Goal: Task Accomplishment & Management: Use online tool/utility

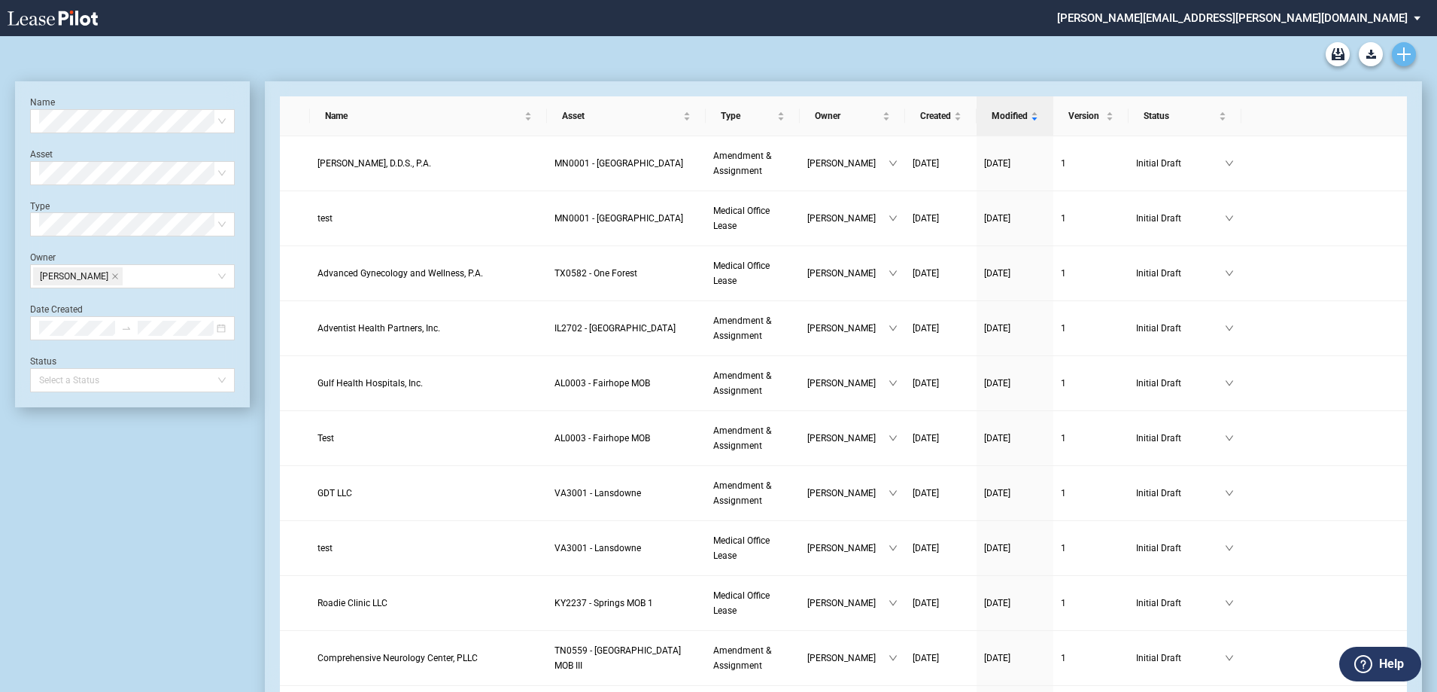
click at [1410, 57] on icon "Create new document" at bounding box center [1404, 54] width 14 height 14
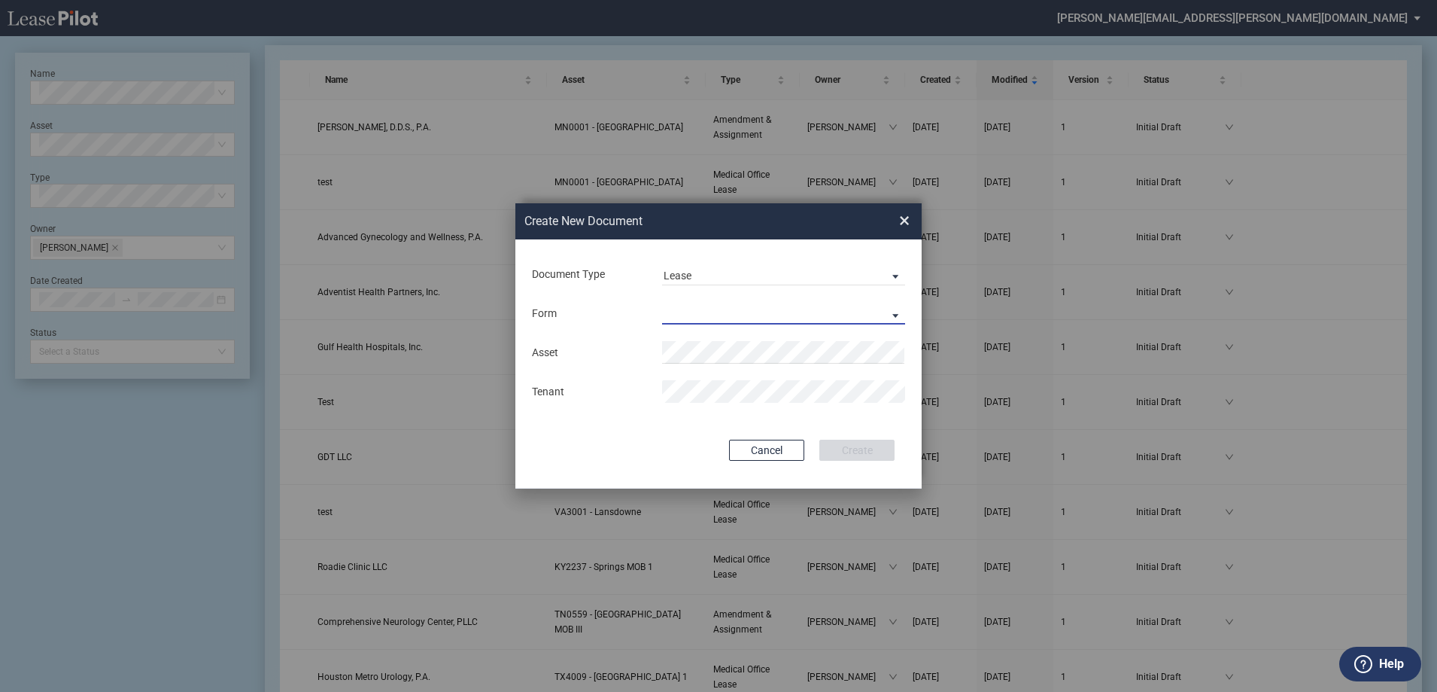
click at [754, 323] on md-select "Medical Office Lease Scottsdale Lease Louisville Lease [GEOGRAPHIC_DATA] [GEOGR…" at bounding box center [783, 313] width 243 height 23
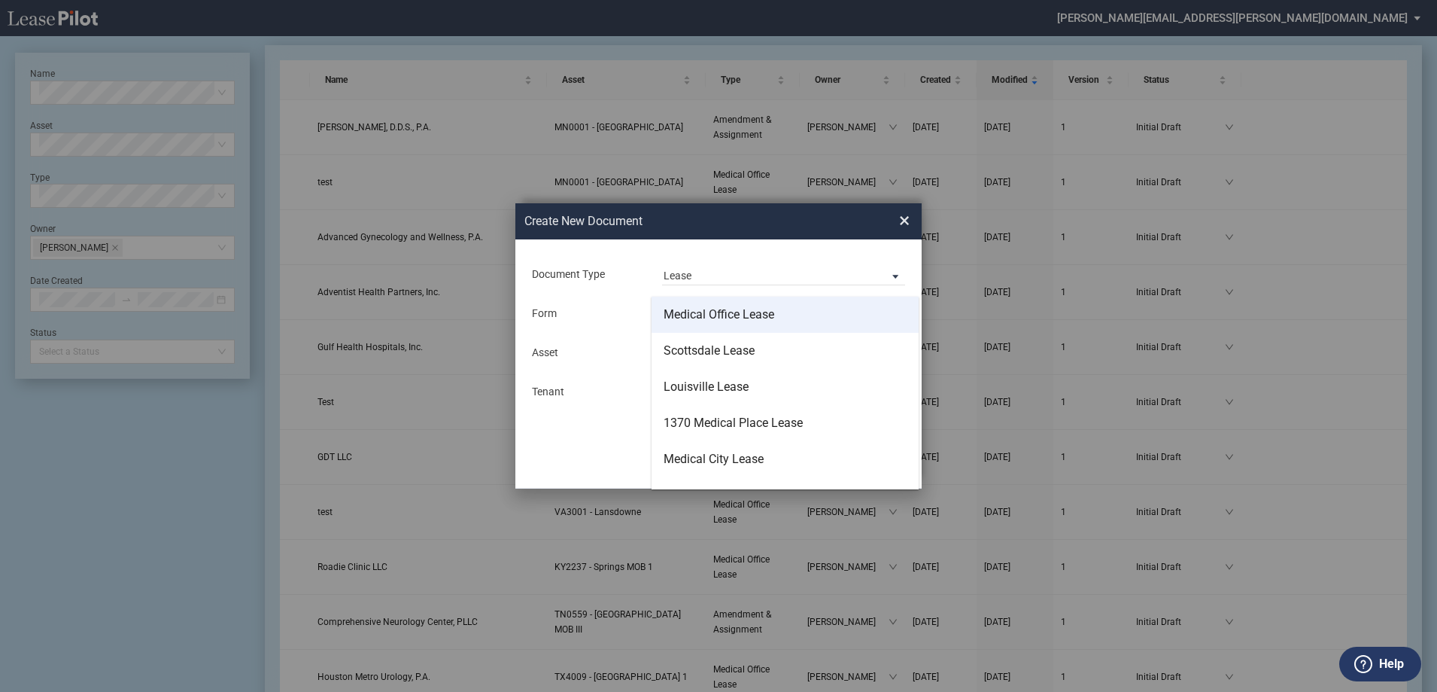
click at [777, 321] on md-option "Medical Office Lease" at bounding box center [785, 314] width 267 height 36
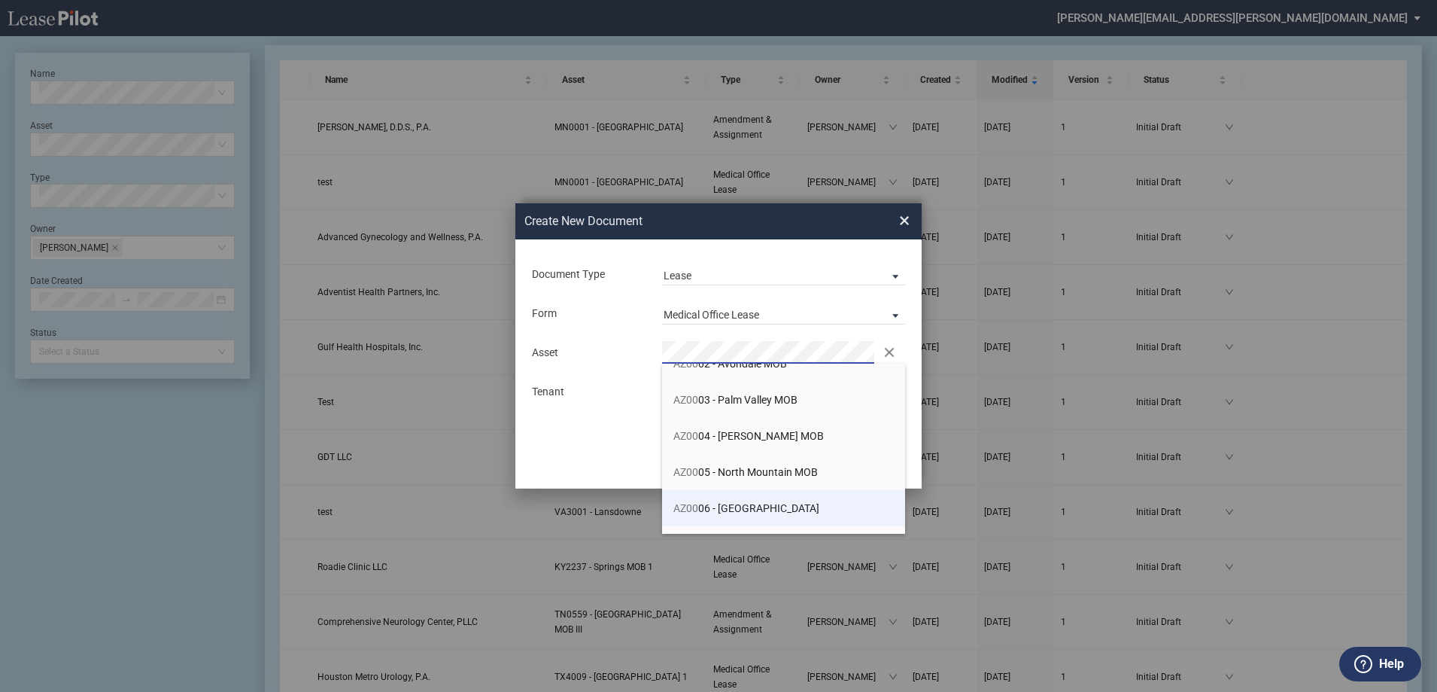
scroll to position [75, 0]
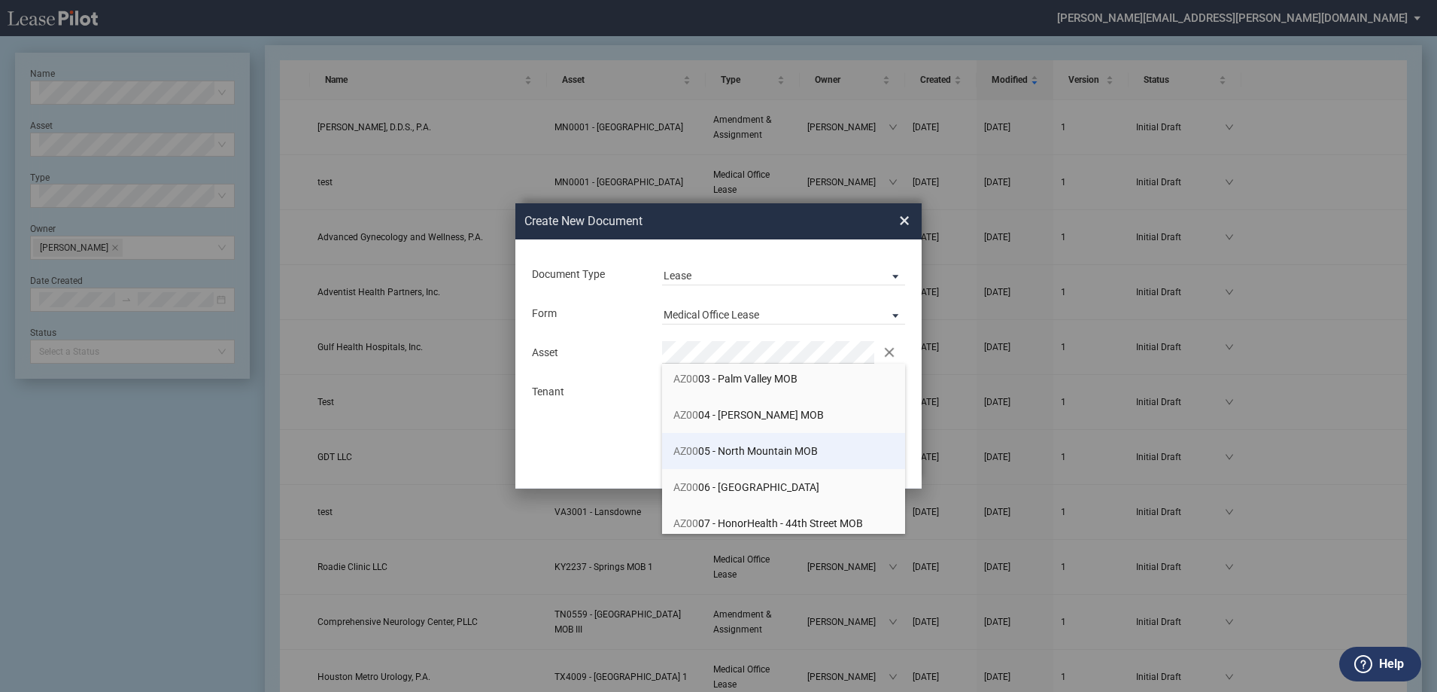
click at [785, 454] on span "AZ00 05 - [GEOGRAPHIC_DATA] MOB" at bounding box center [745, 451] width 144 height 12
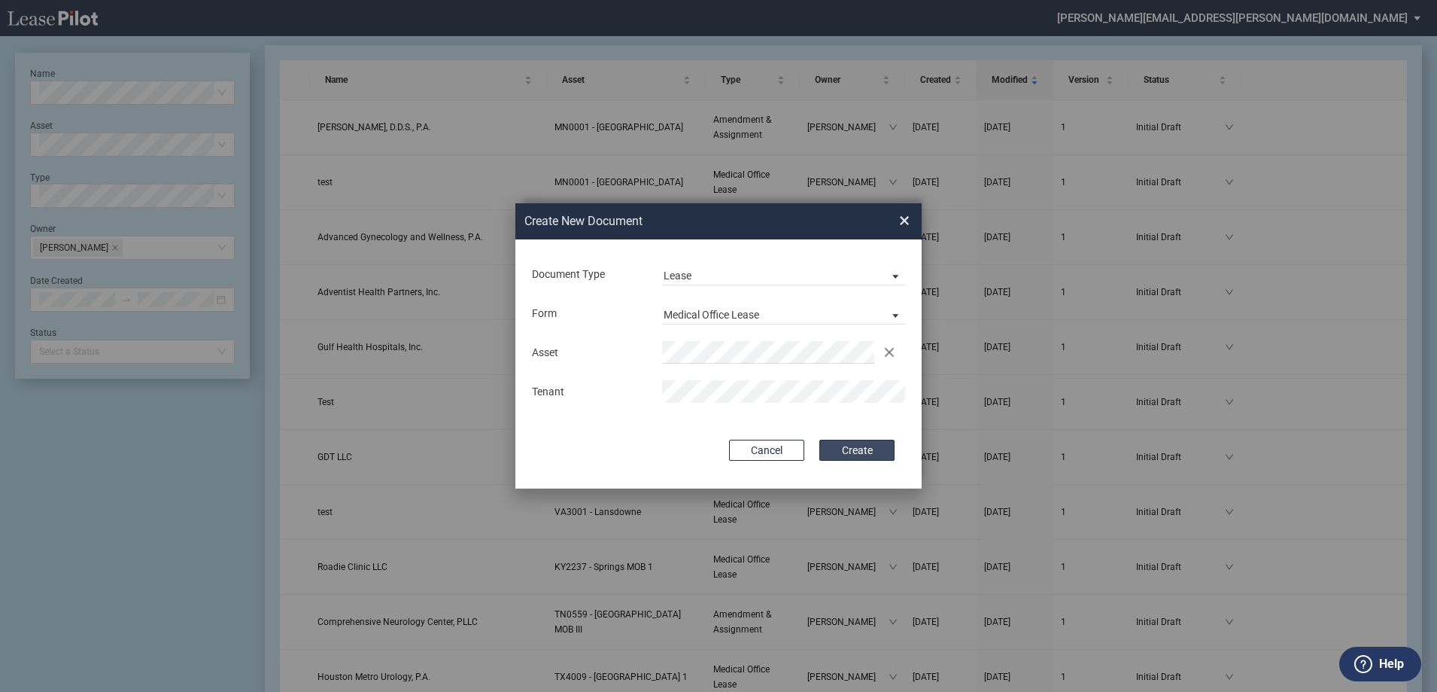
click at [855, 447] on button "Create" at bounding box center [856, 449] width 75 height 21
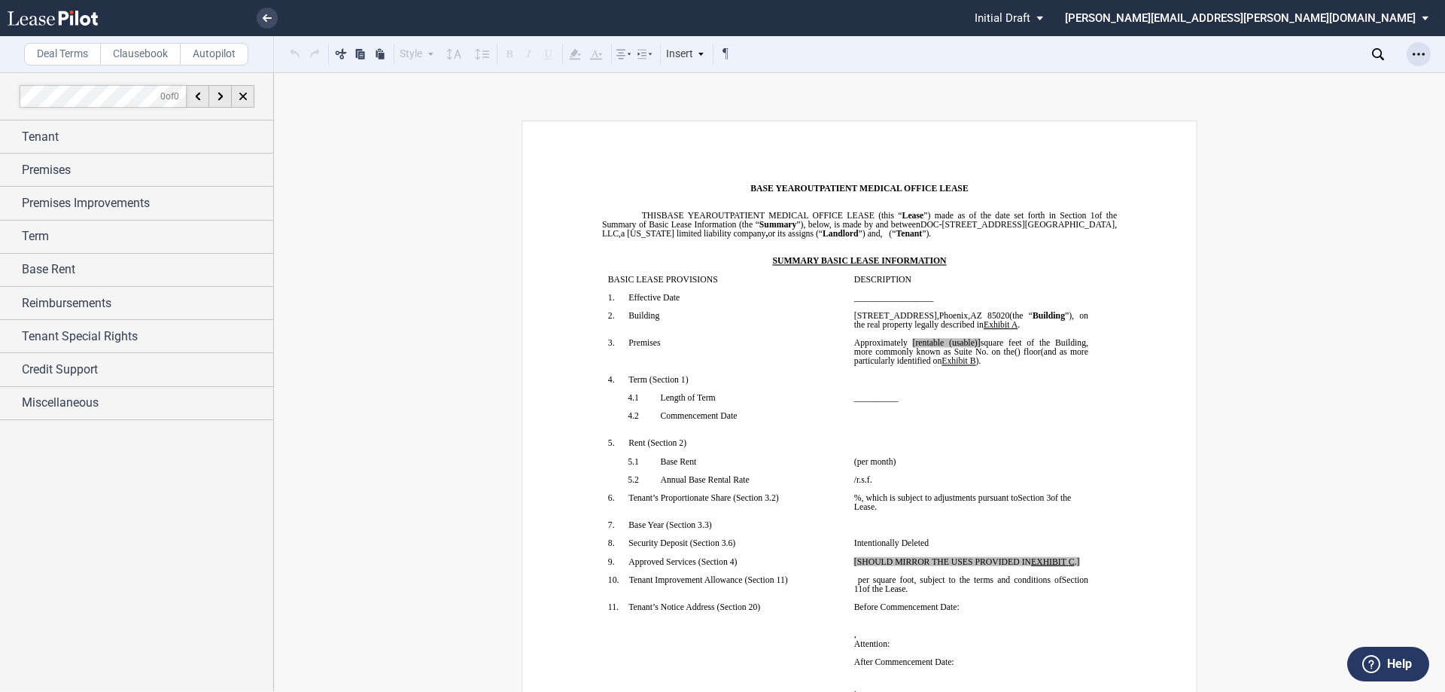
click at [1422, 50] on icon "Open Lease options menu" at bounding box center [1418, 54] width 12 height 12
click at [1324, 78] on div "Download" at bounding box center [1331, 80] width 184 height 13
click at [166, 263] on div "Base Rent" at bounding box center [147, 269] width 251 height 18
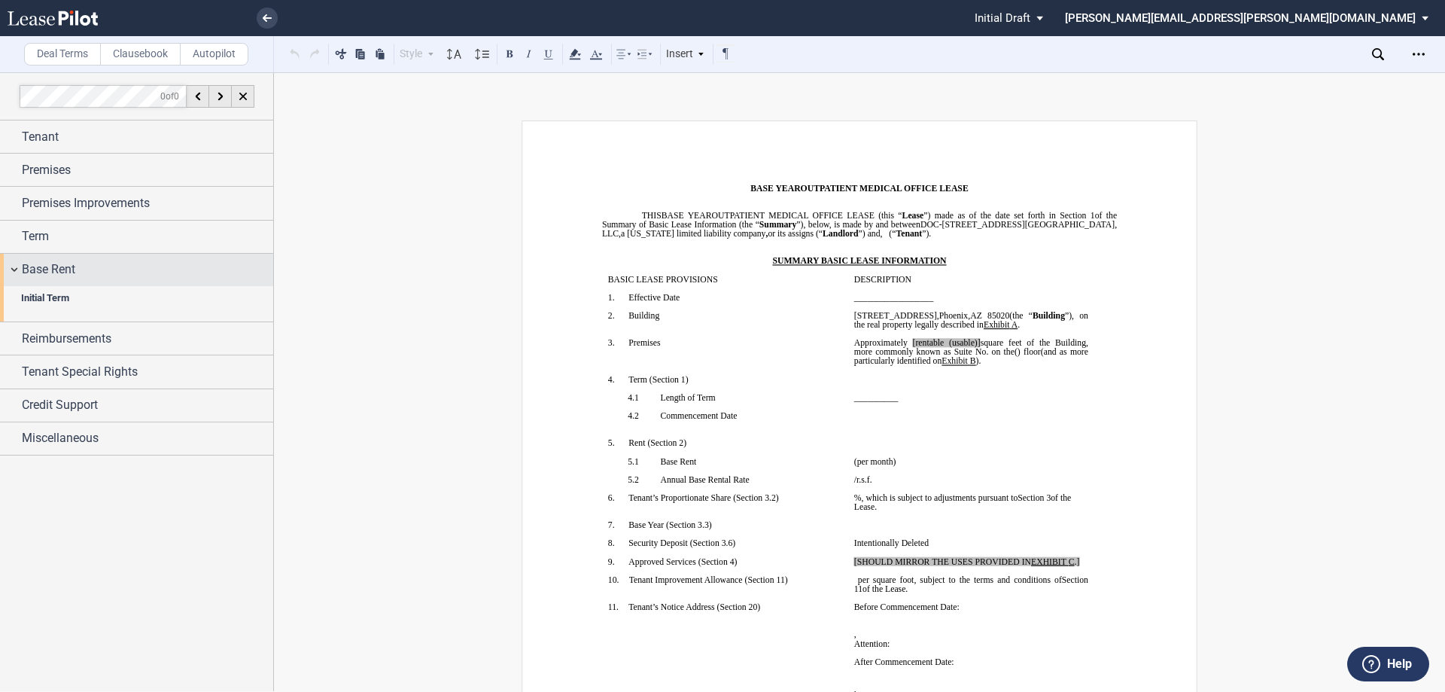
click at [14, 265] on div "Base Rent" at bounding box center [136, 270] width 273 height 32
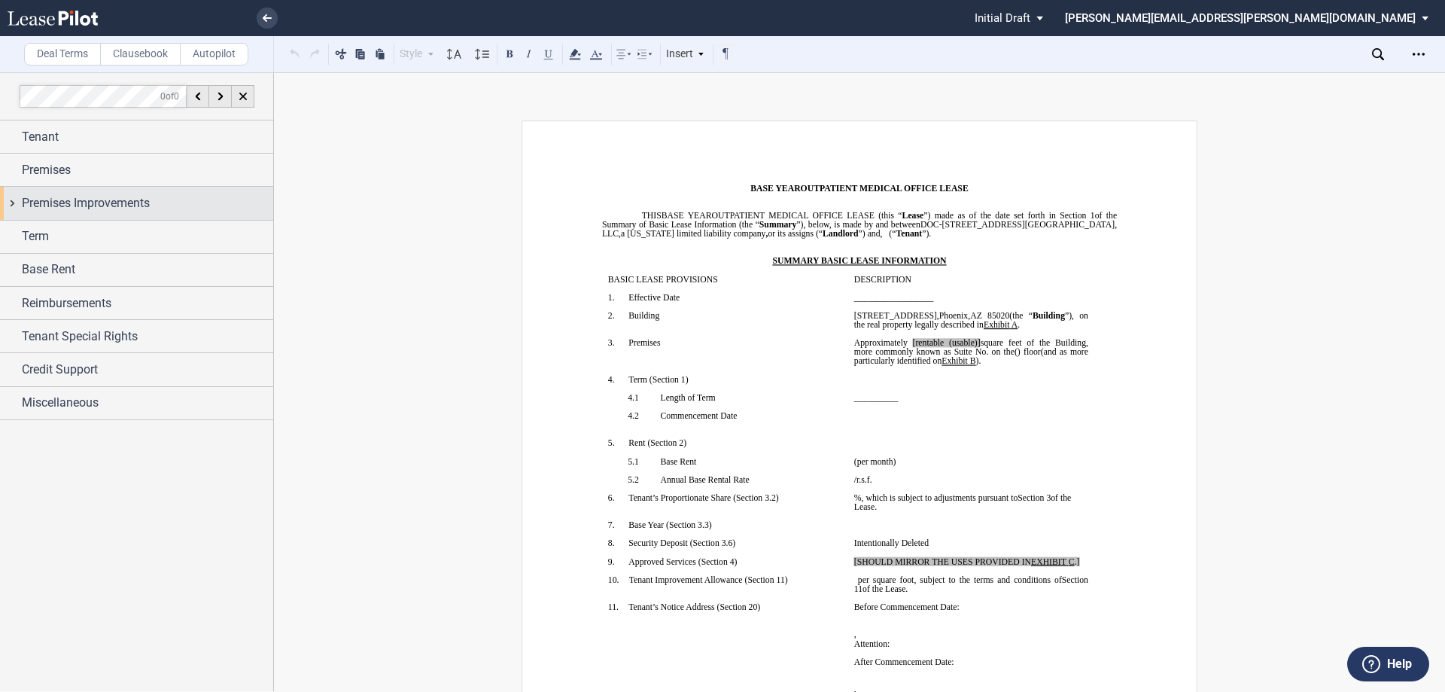
click at [19, 207] on div "Premises Improvements" at bounding box center [136, 203] width 273 height 32
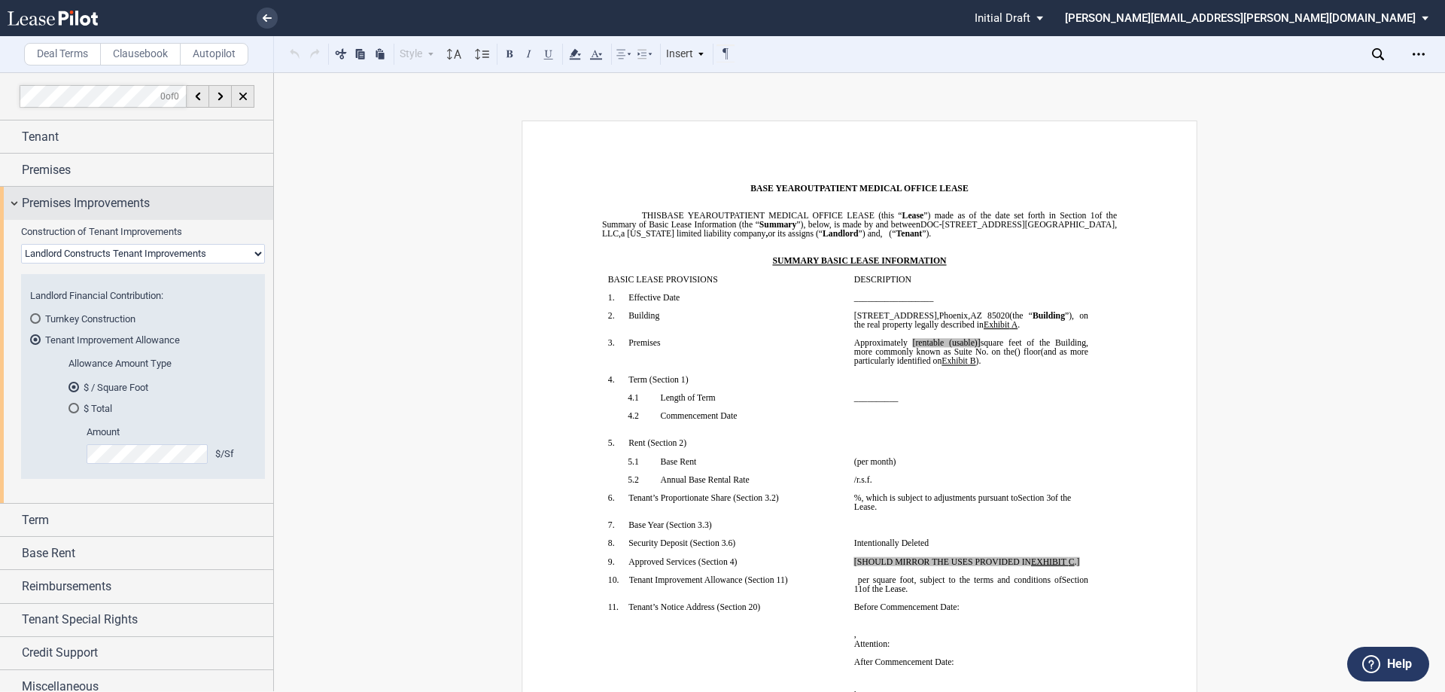
click at [19, 207] on div "Premises Improvements" at bounding box center [136, 203] width 273 height 32
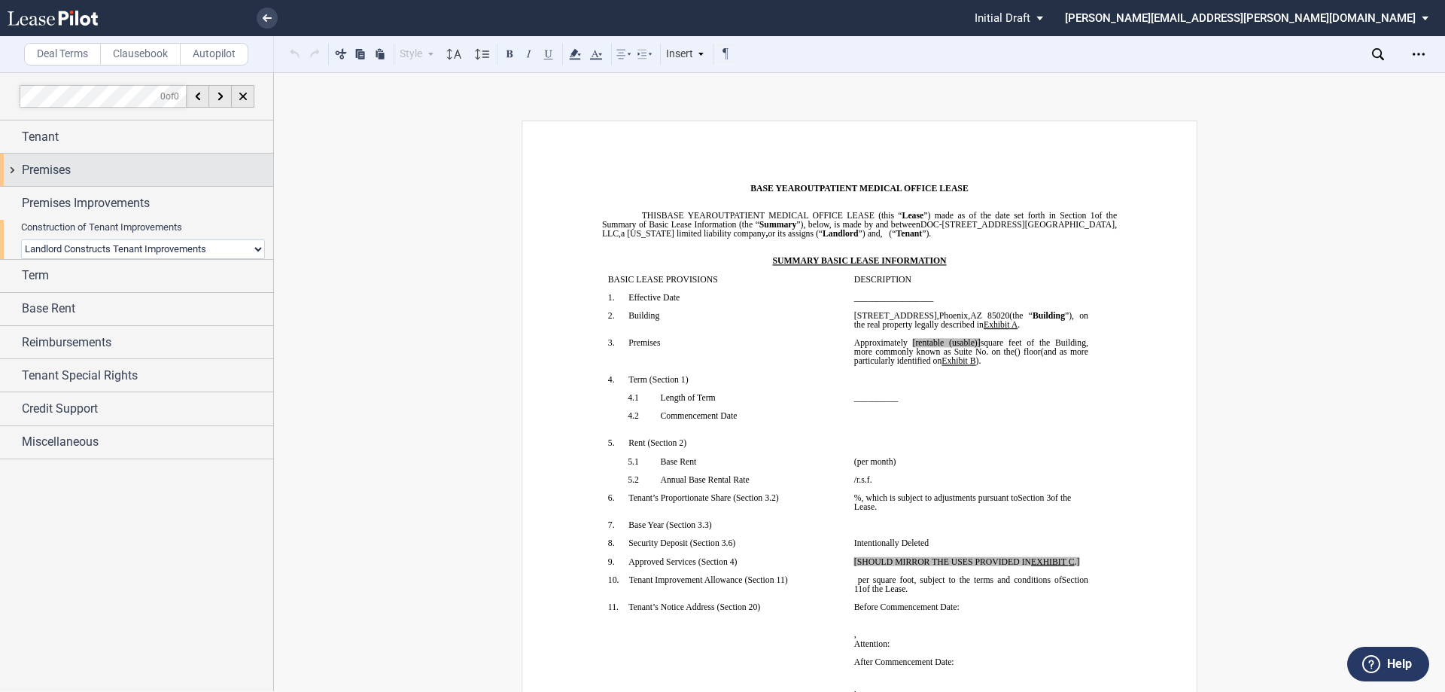
click at [19, 175] on div "Premises" at bounding box center [136, 170] width 273 height 32
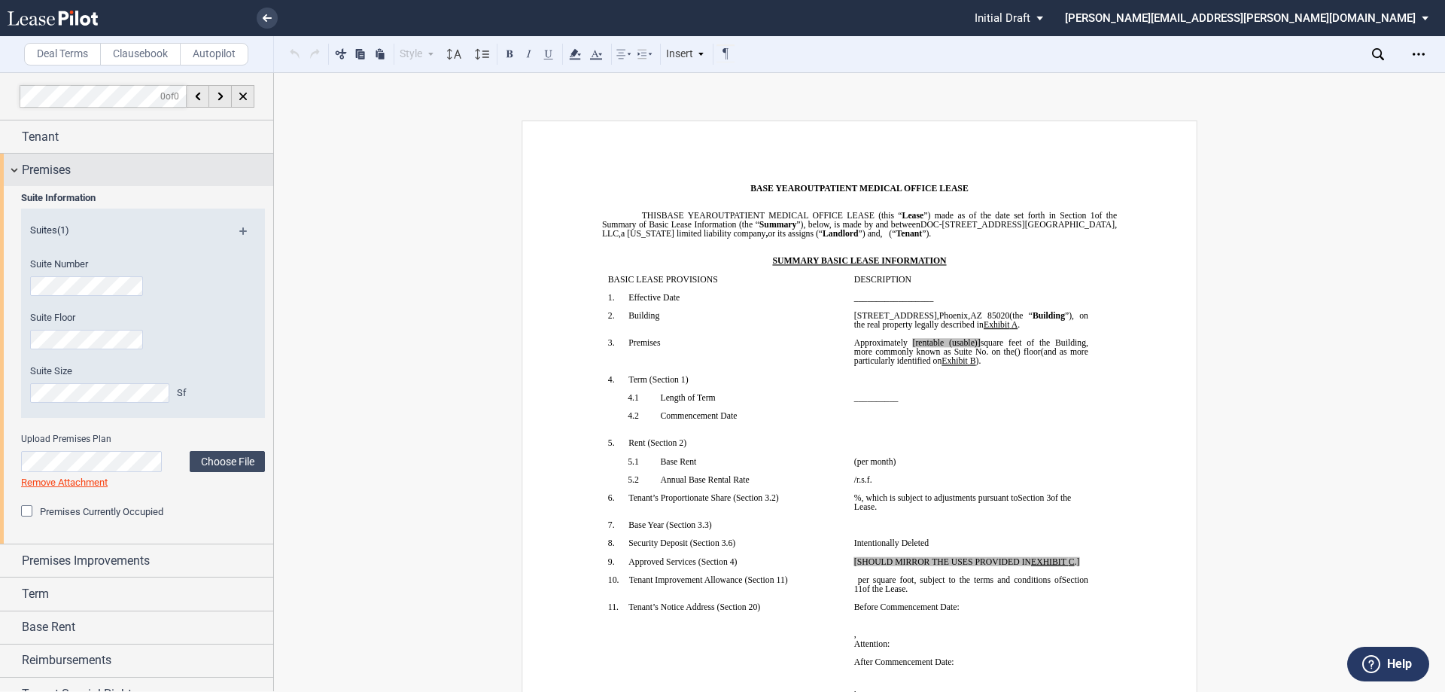
click at [19, 175] on div "Premises" at bounding box center [136, 170] width 273 height 32
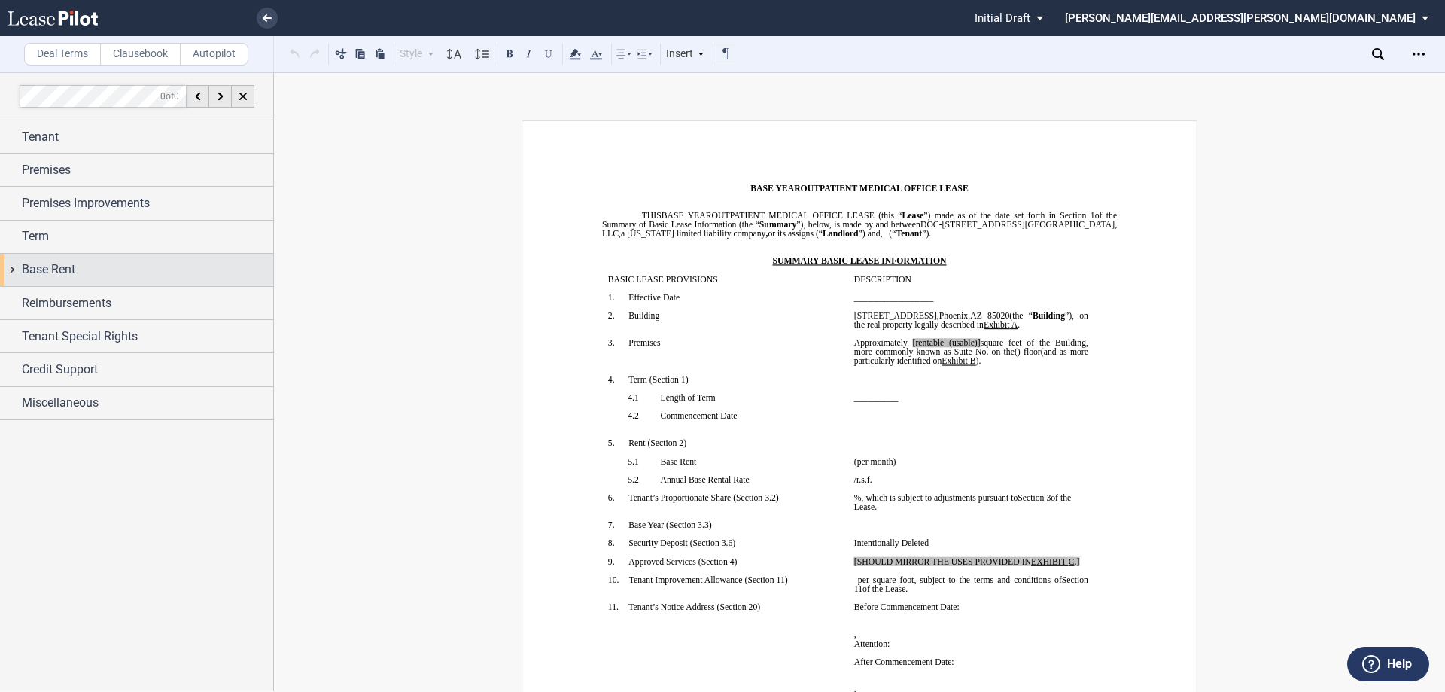
click at [12, 264] on div "Base Rent" at bounding box center [136, 270] width 273 height 32
click at [12, 236] on div "Term" at bounding box center [136, 236] width 273 height 32
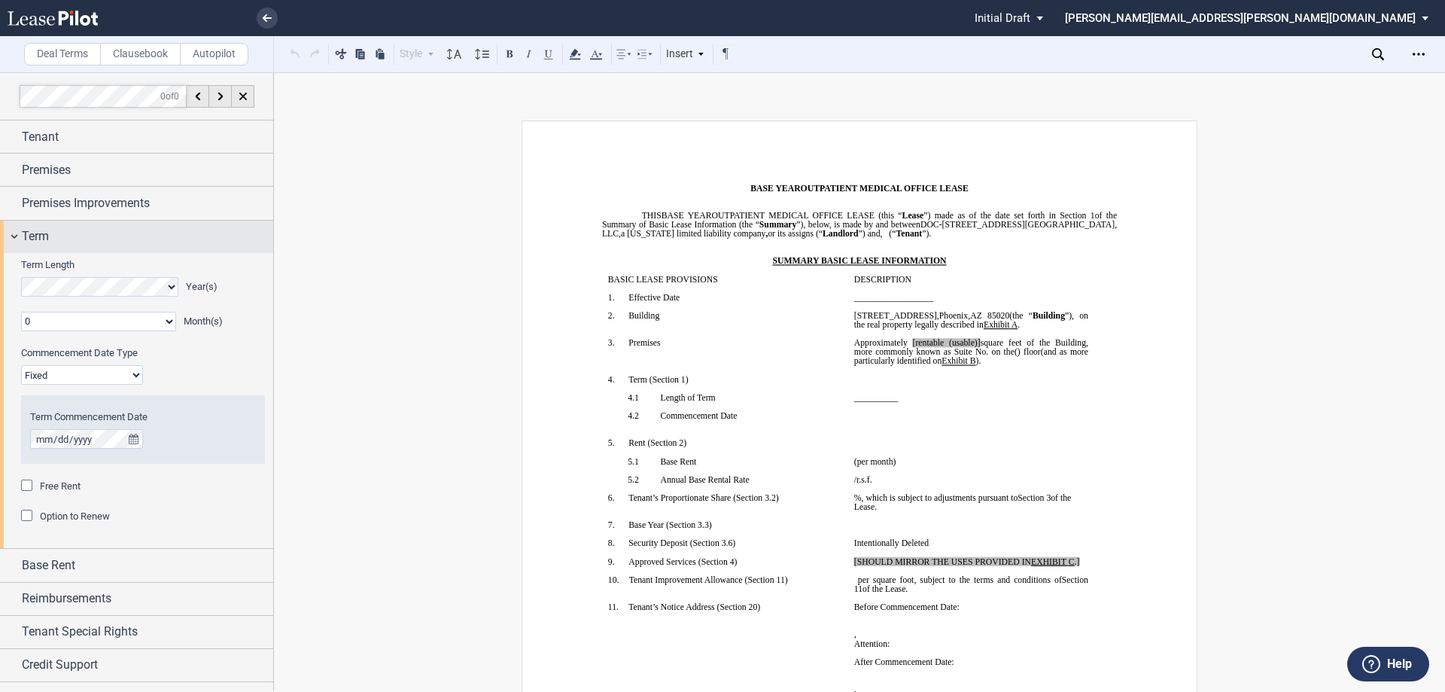
click at [12, 236] on div "Term" at bounding box center [136, 236] width 273 height 32
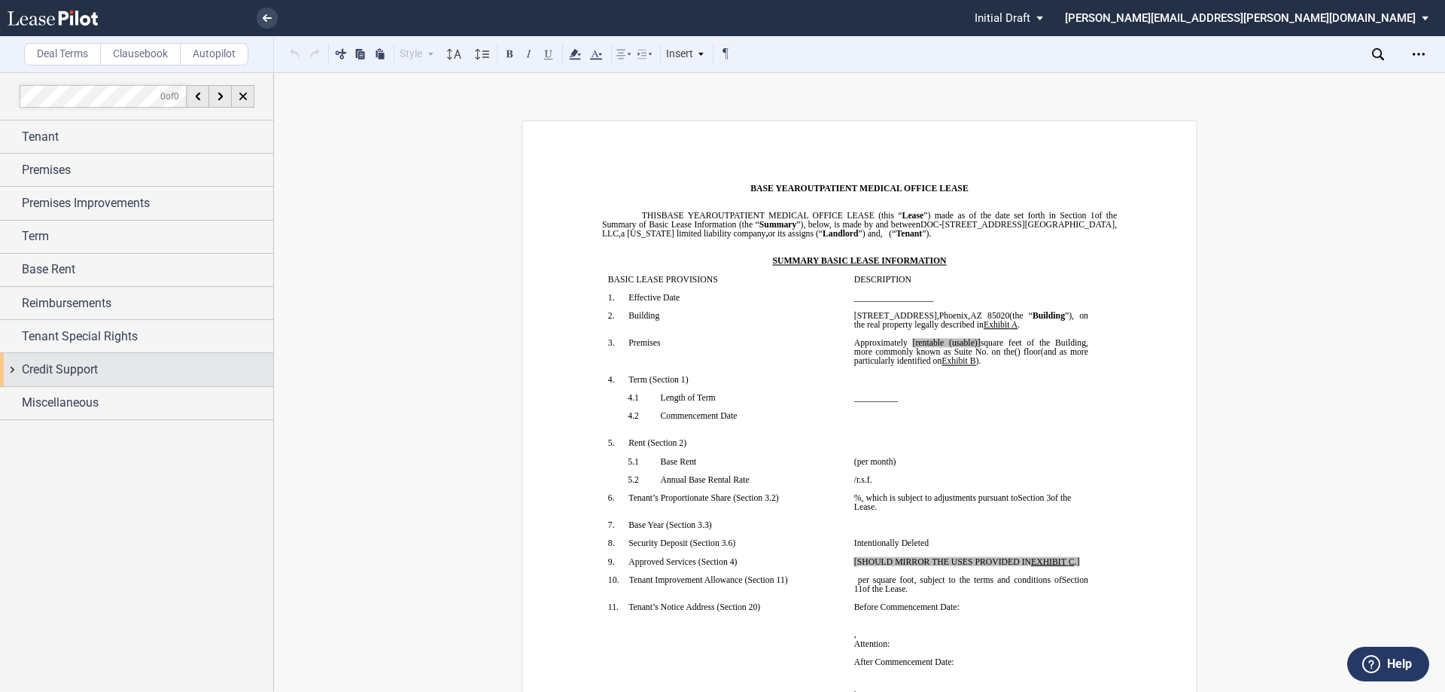
click at [12, 369] on div "Credit Support" at bounding box center [136, 369] width 273 height 32
click at [8, 409] on div "Miscellaneous" at bounding box center [136, 403] width 273 height 32
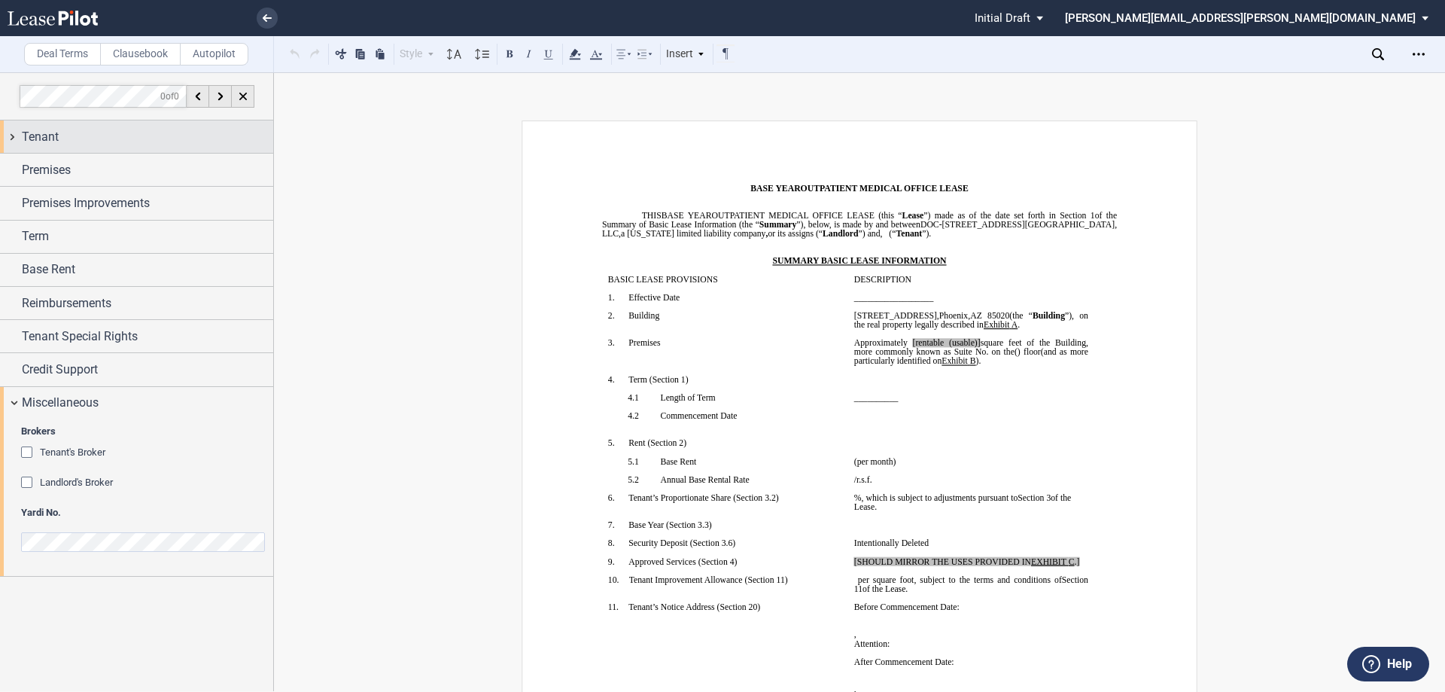
click at [132, 138] on div "Tenant" at bounding box center [147, 137] width 251 height 18
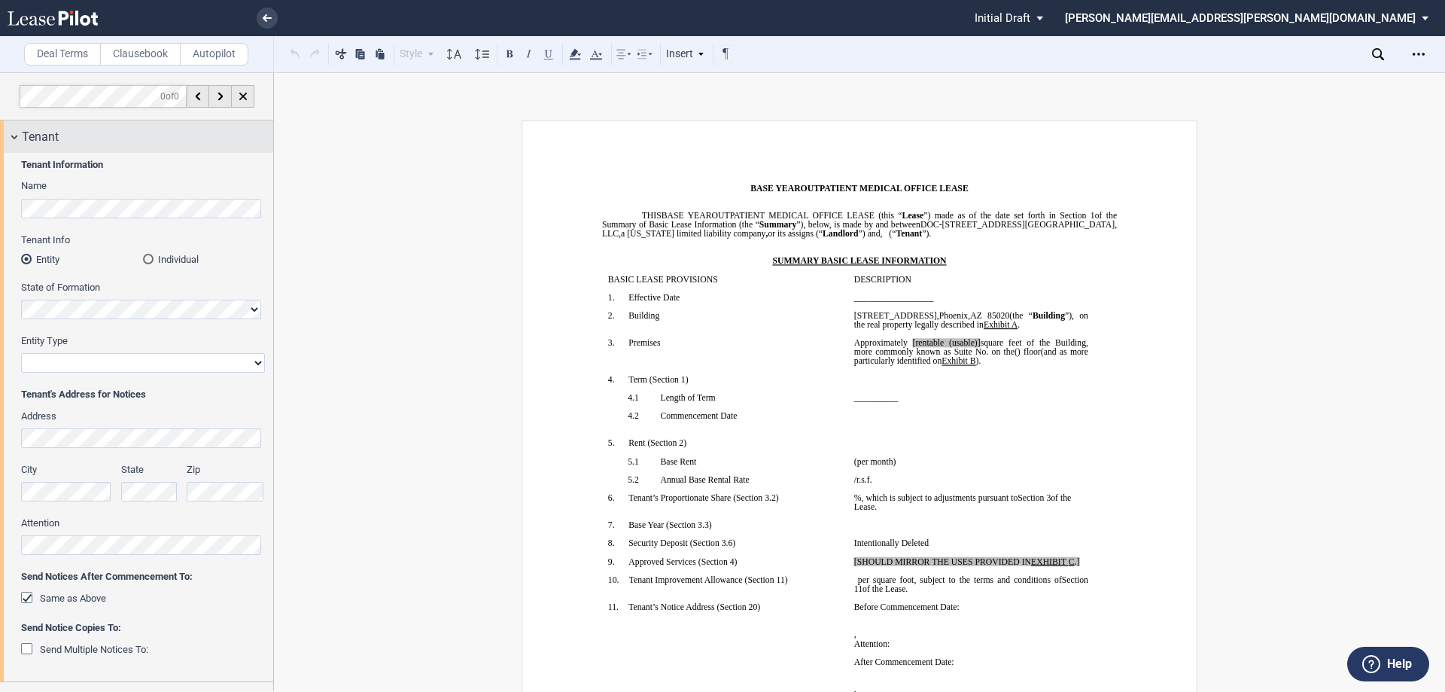
click at [134, 138] on div "Tenant" at bounding box center [147, 137] width 251 height 18
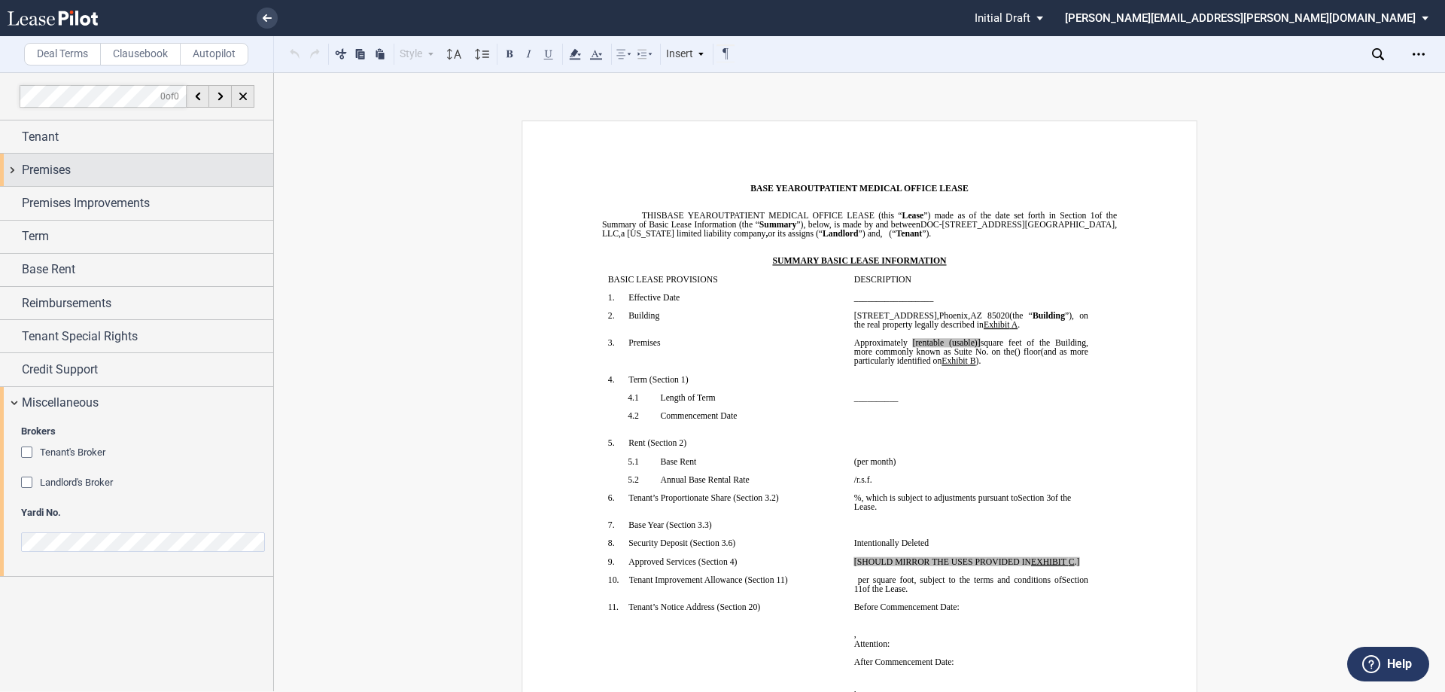
click at [122, 167] on div "Premises" at bounding box center [147, 170] width 251 height 18
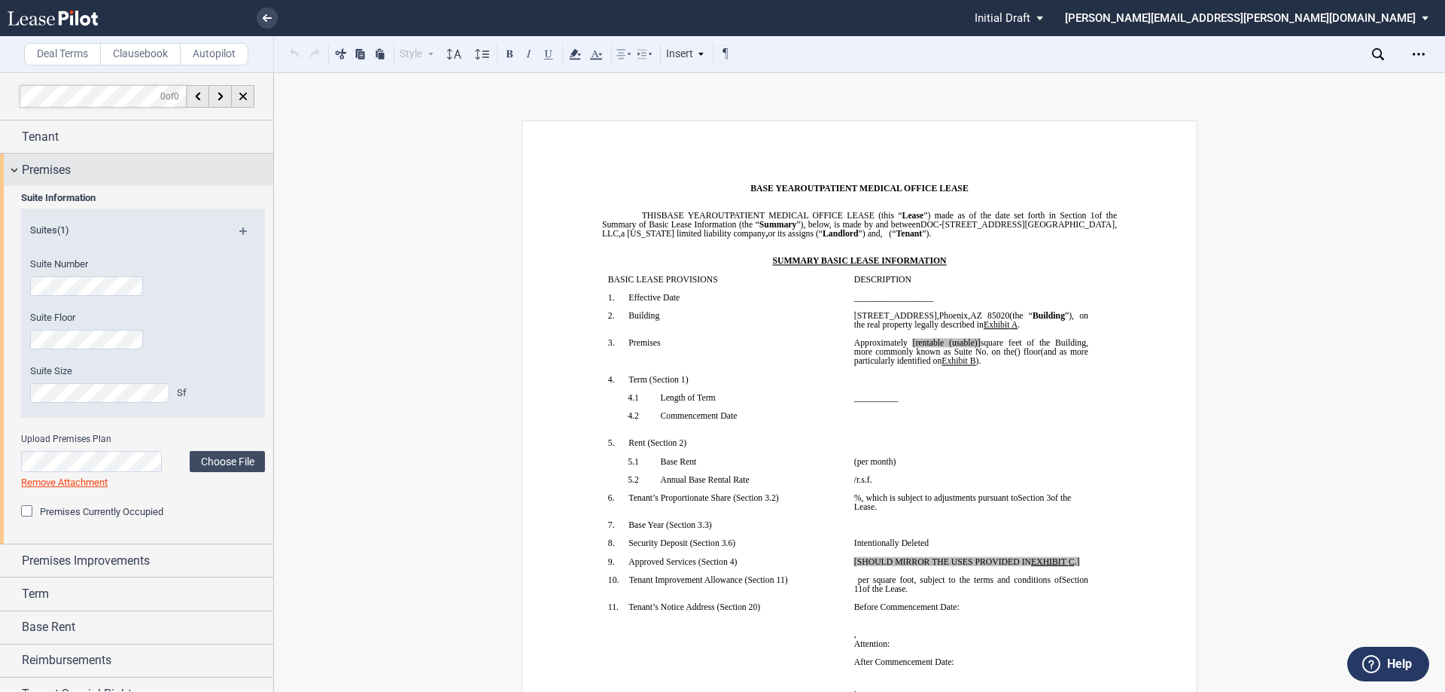
click at [122, 167] on div "Premises" at bounding box center [147, 170] width 251 height 18
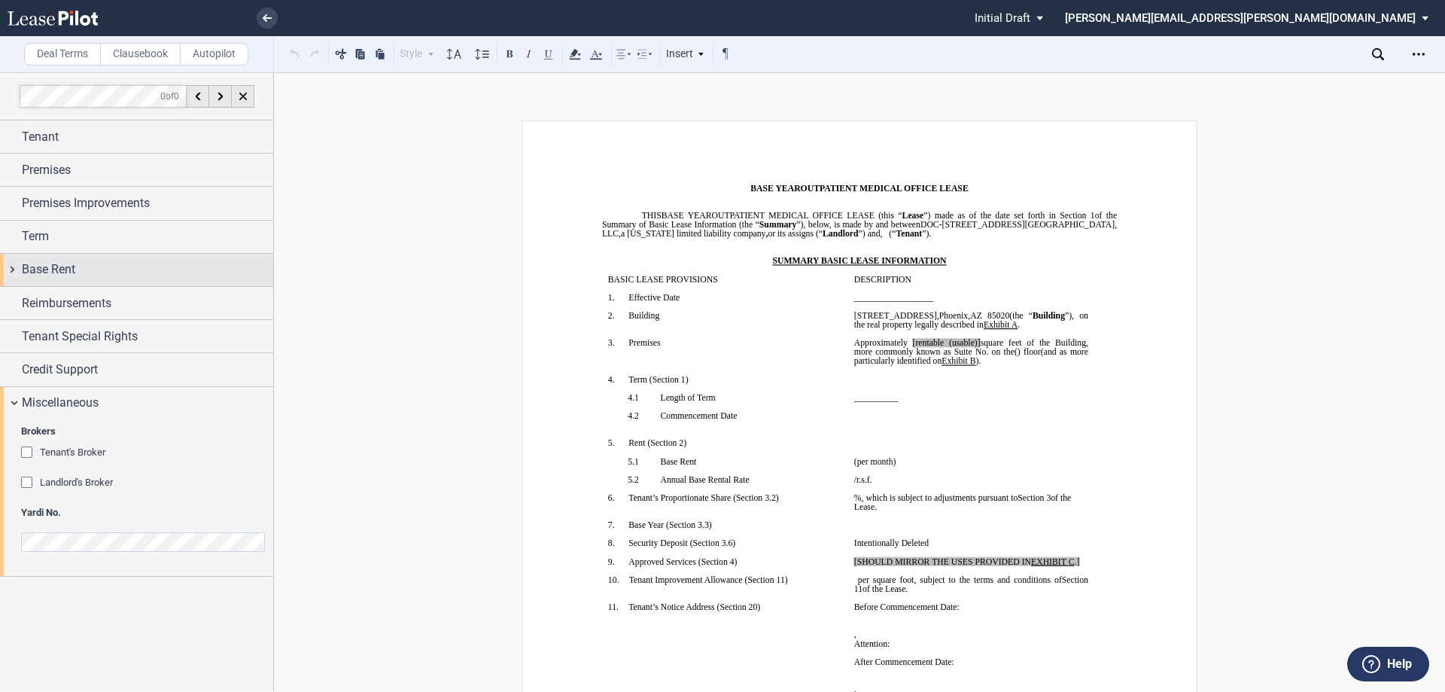
click at [62, 262] on span "Base Rent" at bounding box center [48, 269] width 53 height 18
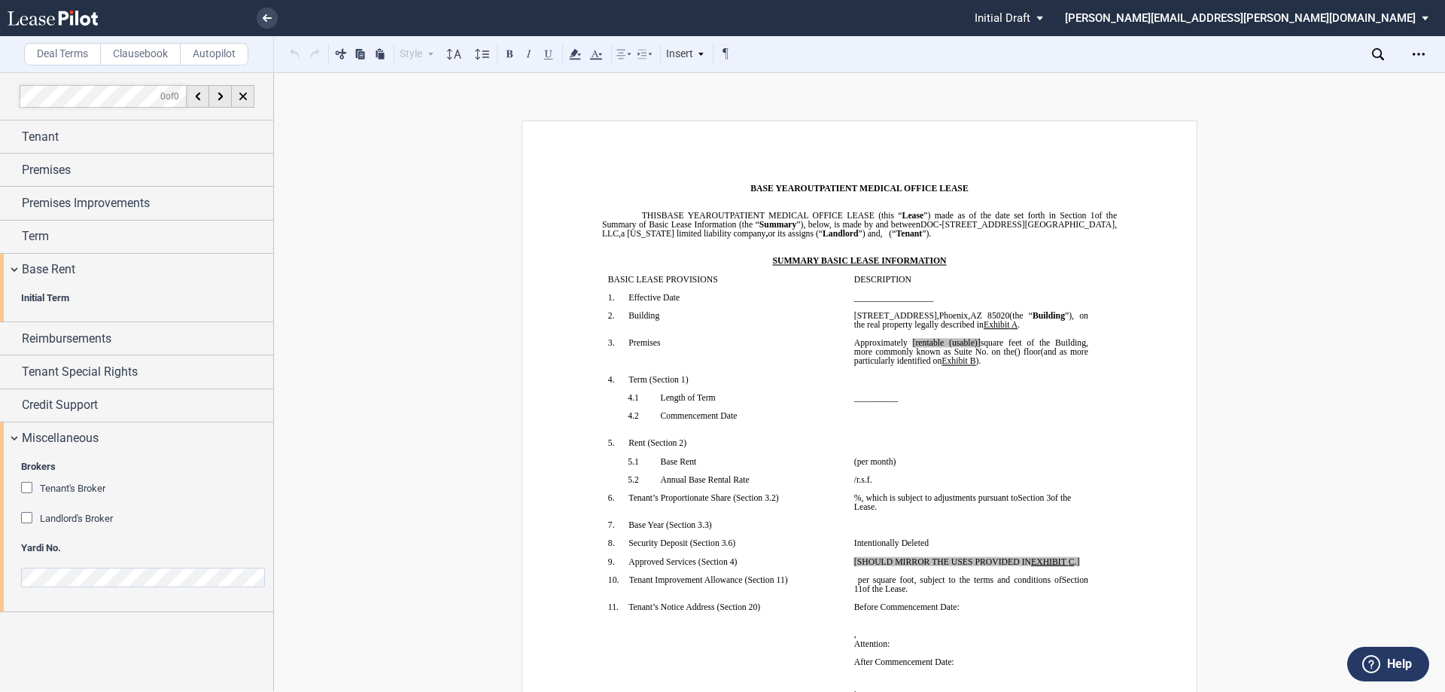
click at [68, 301] on b "Initial Term" at bounding box center [45, 297] width 48 height 11
click at [68, 332] on span "Reimbursements" at bounding box center [67, 339] width 90 height 18
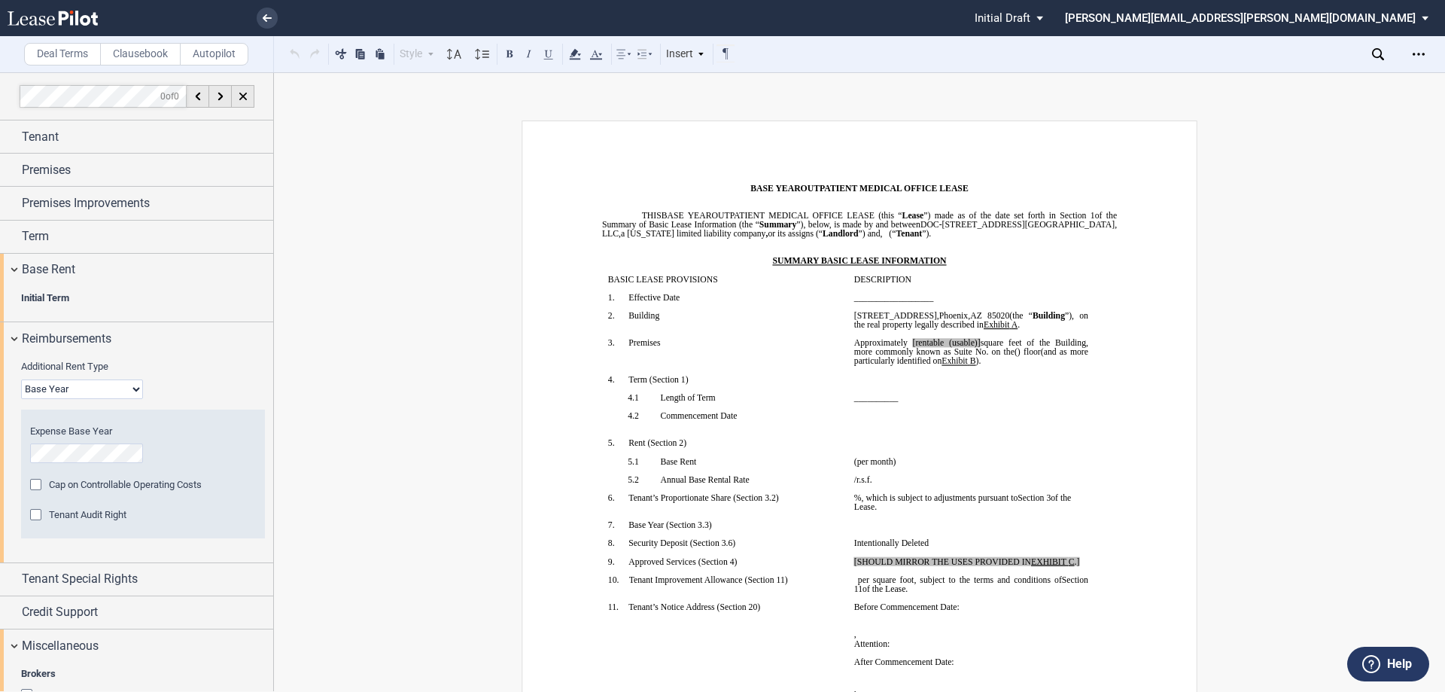
click at [106, 388] on select "Base Year Triple Net" at bounding box center [82, 389] width 122 height 20
select select "triple net"
click at [21, 379] on select "Base Year Triple Net" at bounding box center [82, 389] width 122 height 20
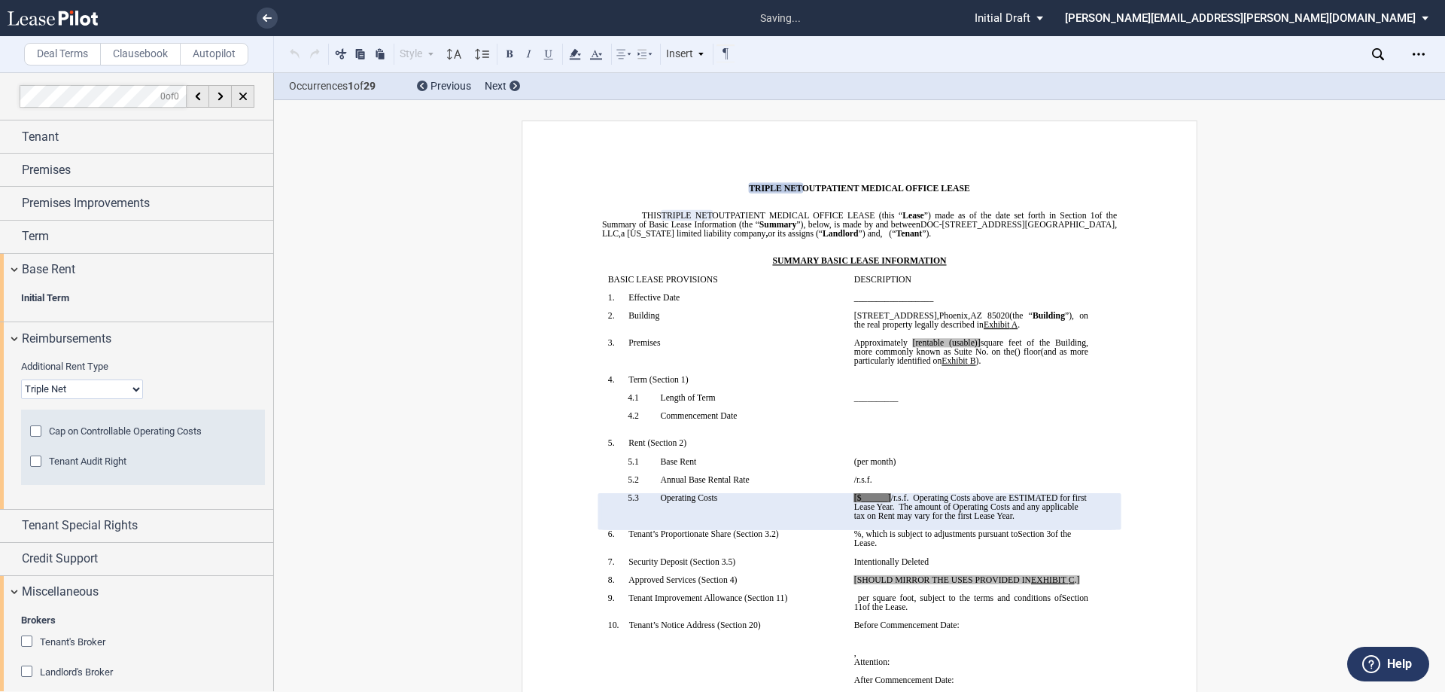
click at [900, 411] on p "﻿" at bounding box center [971, 406] width 234 height 9
click at [970, 364] on span "(and as more particularly identified on" at bounding box center [972, 356] width 236 height 18
click at [1421, 47] on div "Open Lease options menu" at bounding box center [1418, 54] width 24 height 24
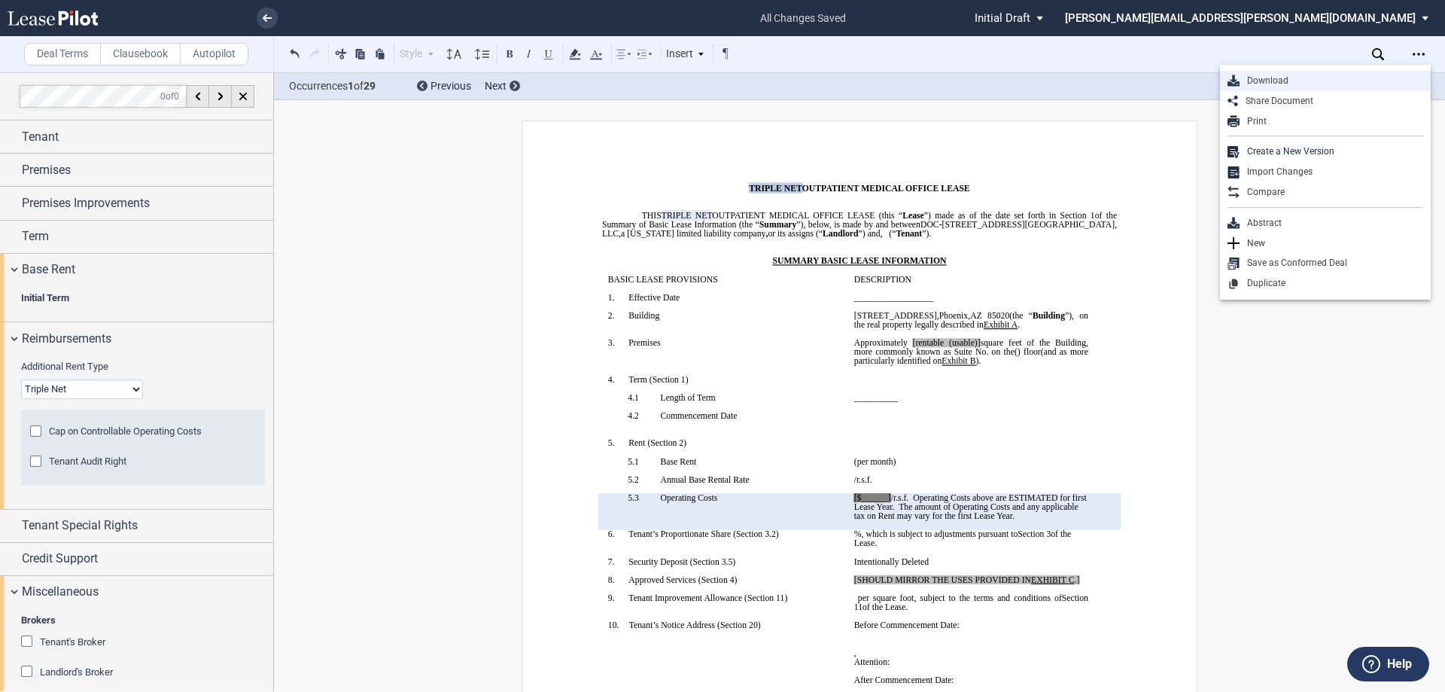
click at [1289, 80] on div "Download" at bounding box center [1331, 80] width 184 height 13
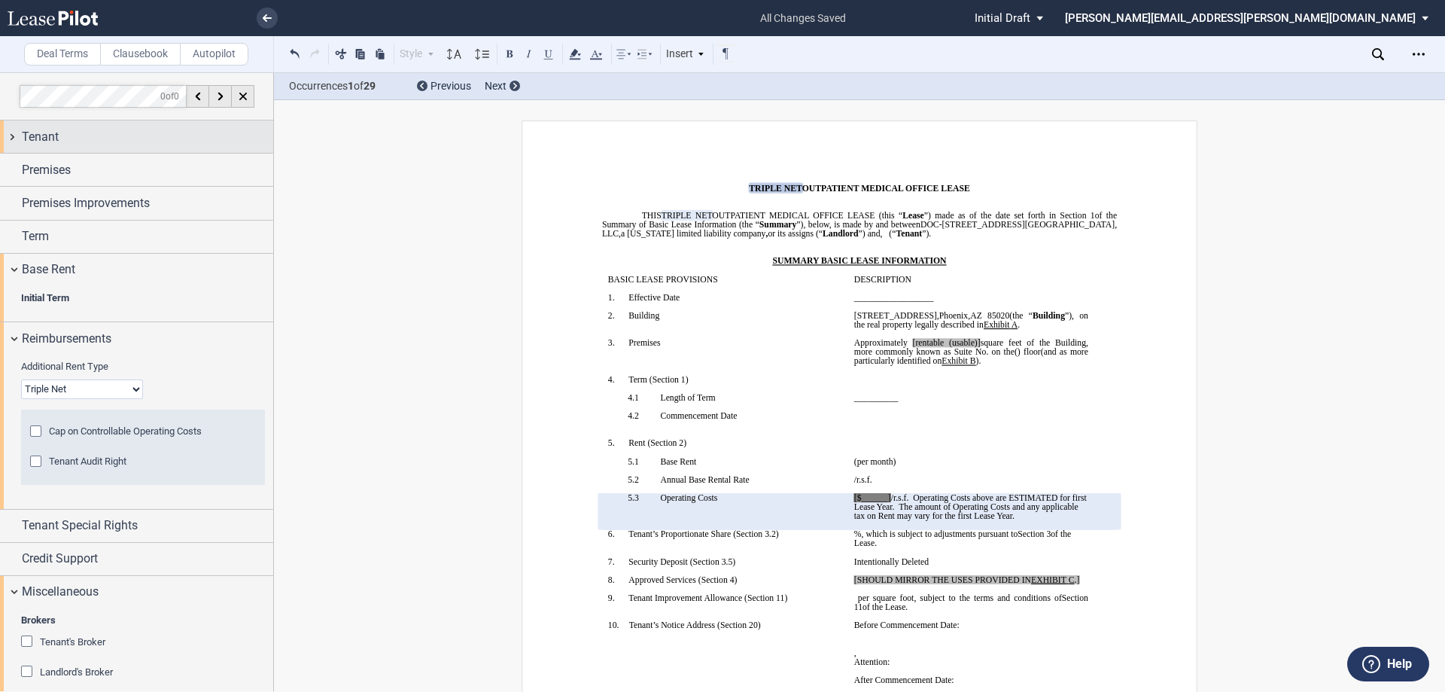
click at [122, 138] on div "Tenant" at bounding box center [147, 137] width 251 height 18
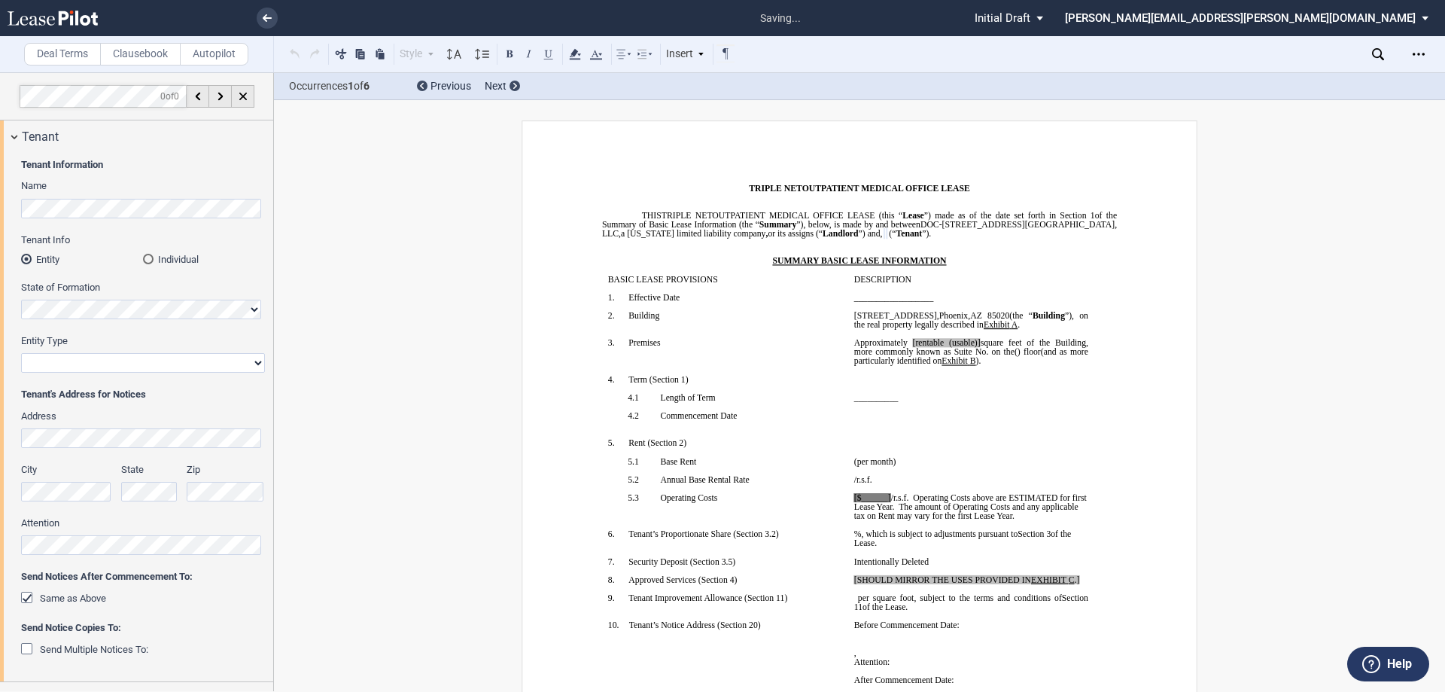
click at [87, 363] on select "Corporation Limited Liability Company General Partnership Limited Partnership O…" at bounding box center [143, 363] width 244 height 20
select select "Other"
click at [21, 353] on select "Corporation Limited Liability Company General Partnership Limited Partnership O…" at bounding box center [143, 363] width 244 height 20
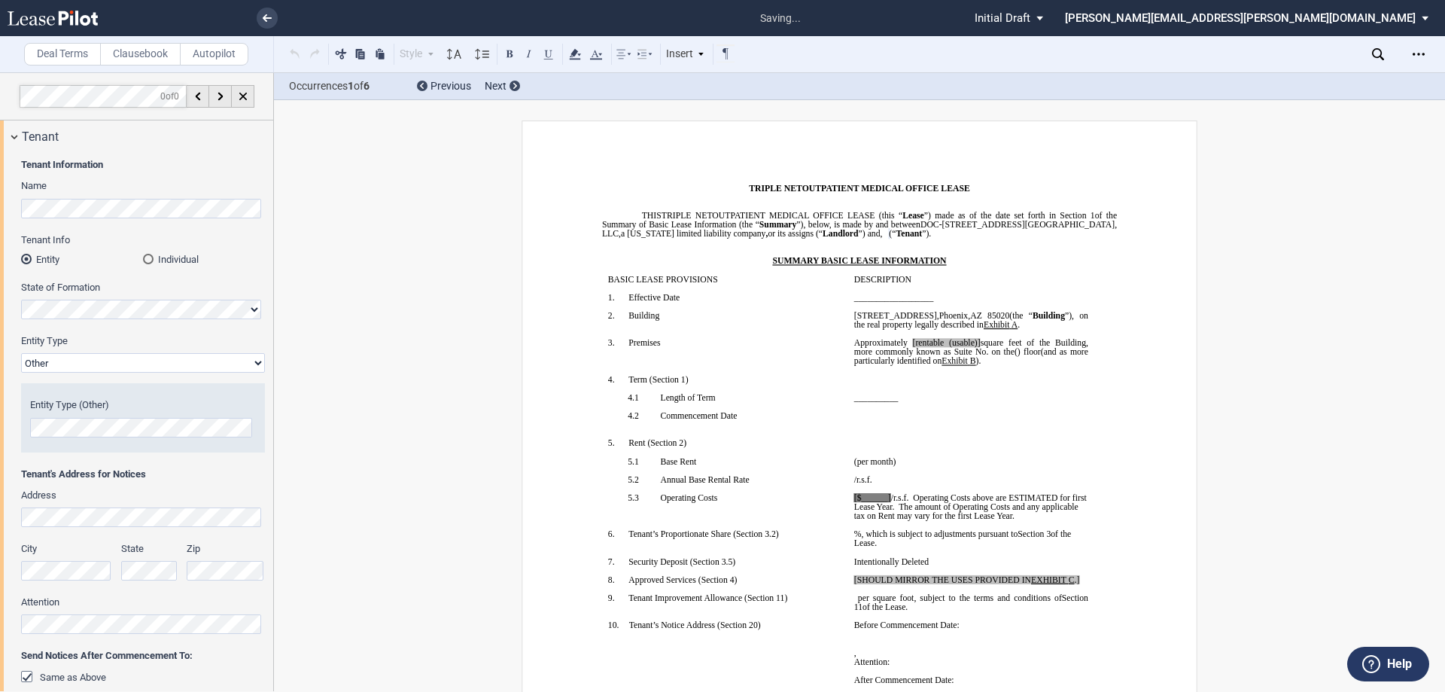
click at [71, 415] on div "Entity Type (Other)" at bounding box center [143, 417] width 226 height 38
click at [1011, 265] on p "SUMMARY BASIC LEASE INFORMATION" at bounding box center [879, 260] width 475 height 9
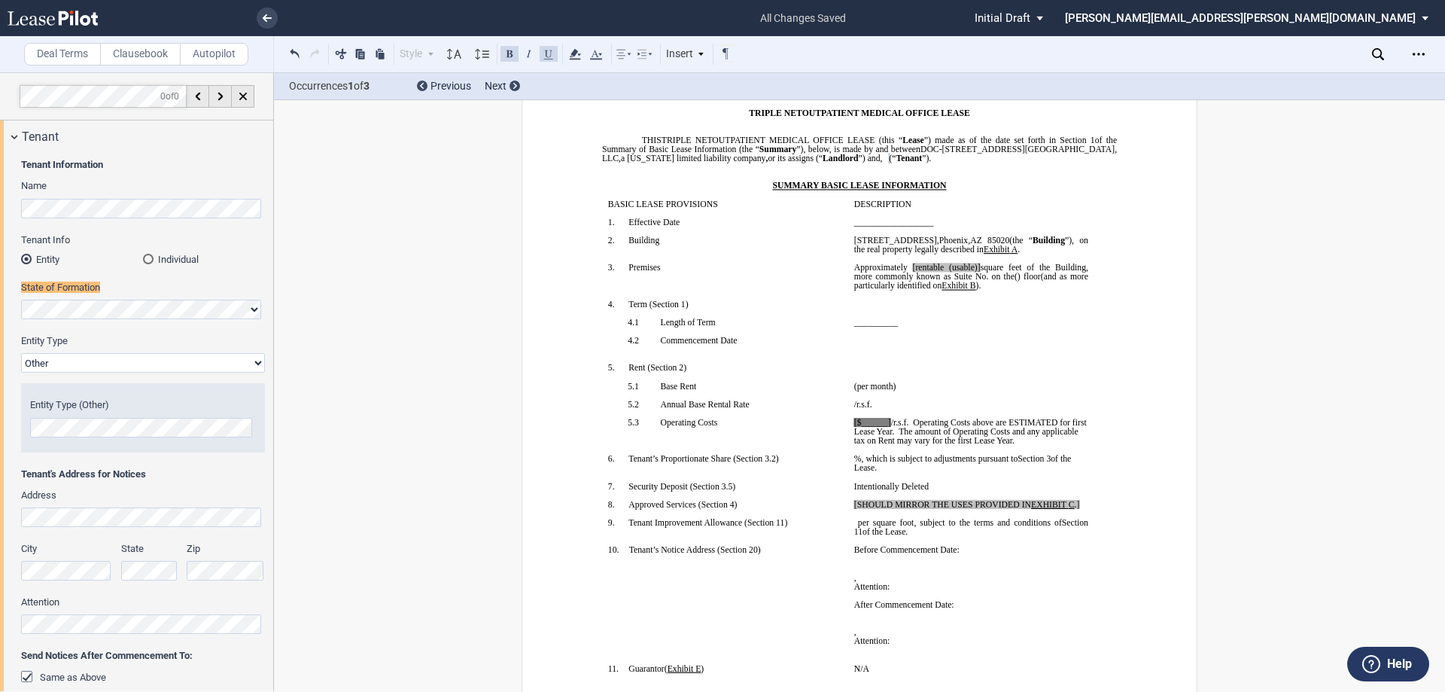
click at [1062, 318] on td "﻿" at bounding box center [971, 308] width 246 height 18
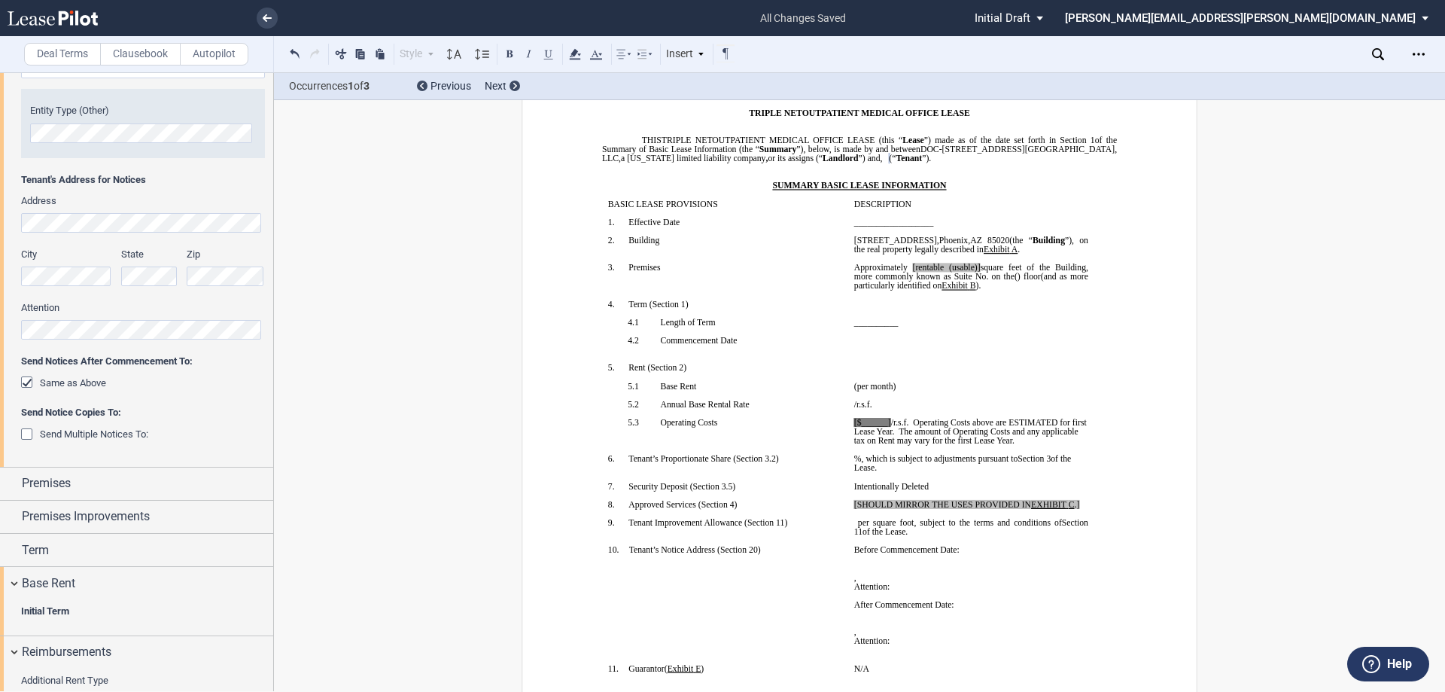
scroll to position [301, 0]
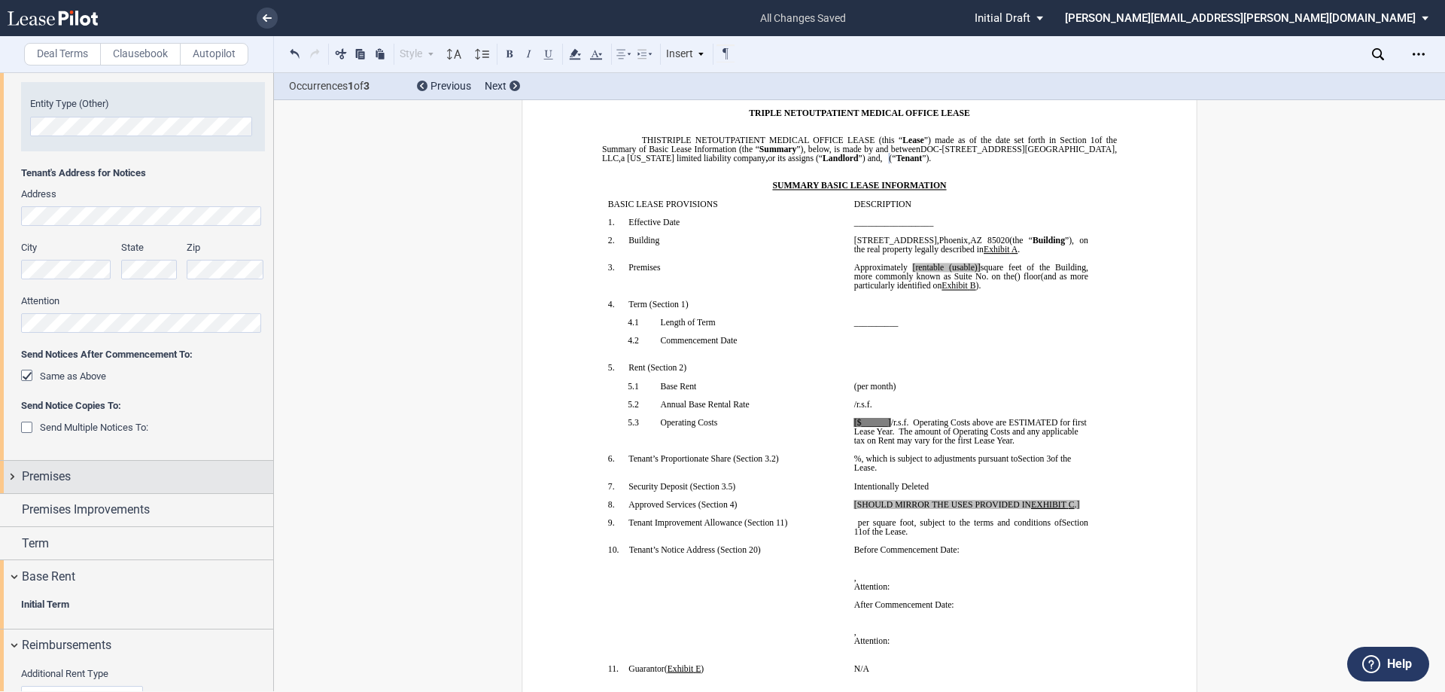
click at [188, 482] on div "Premises" at bounding box center [147, 476] width 251 height 18
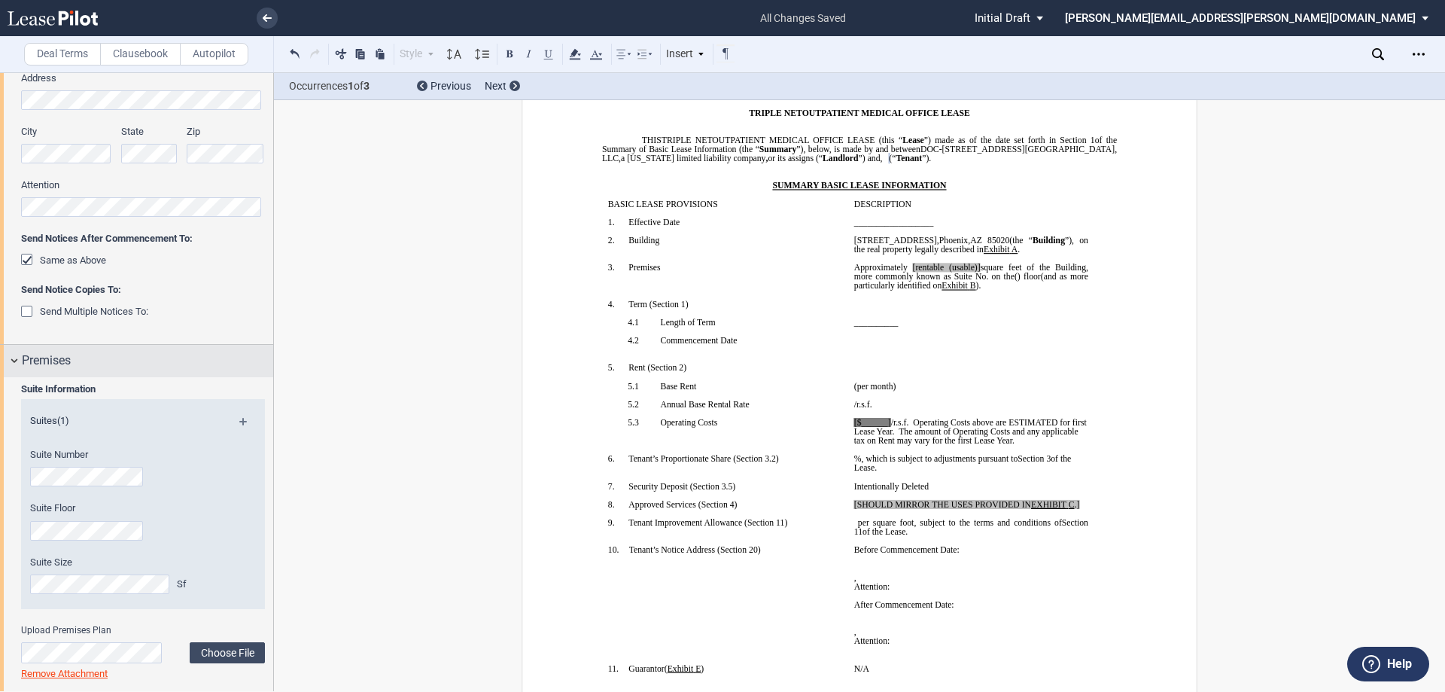
scroll to position [451, 0]
